Goal: Communication & Community: Answer question/provide support

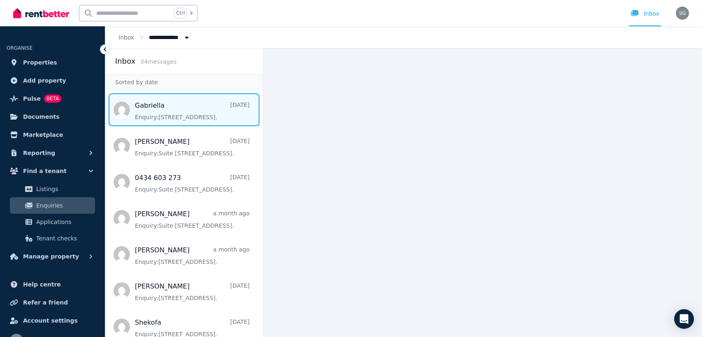
click at [185, 106] on span "Message list" at bounding box center [183, 109] width 157 height 33
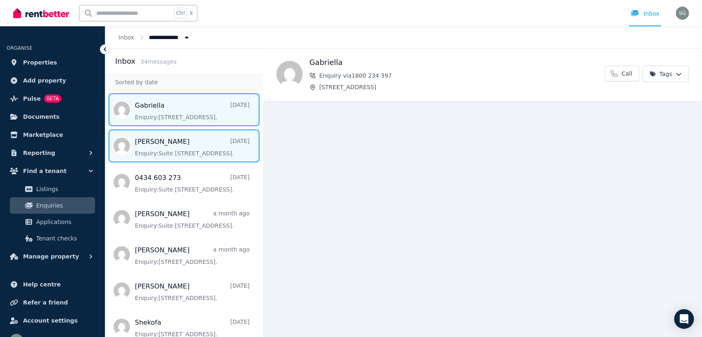
click at [162, 139] on span "Message list" at bounding box center [183, 145] width 157 height 33
click at [176, 116] on span "Message list" at bounding box center [183, 109] width 157 height 33
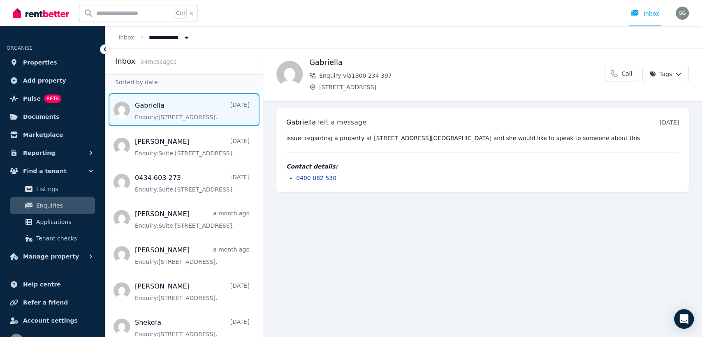
click at [303, 265] on main "Back [PERSON_NAME] Enquiry via 1800 234 [STREET_ADDRESS] Call Tags [PERSON_NAME…" at bounding box center [482, 192] width 439 height 289
